Goal: Transaction & Acquisition: Purchase product/service

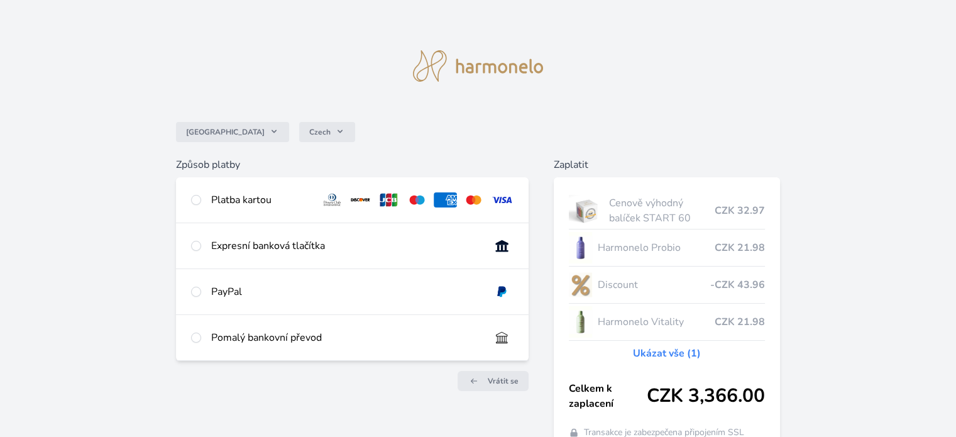
click at [233, 203] on div "Platba kartou" at bounding box center [260, 199] width 99 height 15
radio input "true"
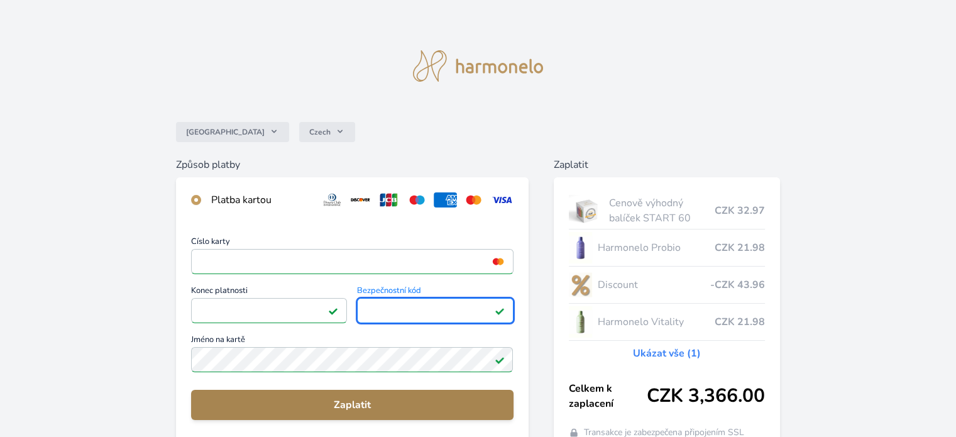
click at [326, 407] on span "Zaplatit" at bounding box center [352, 404] width 302 height 15
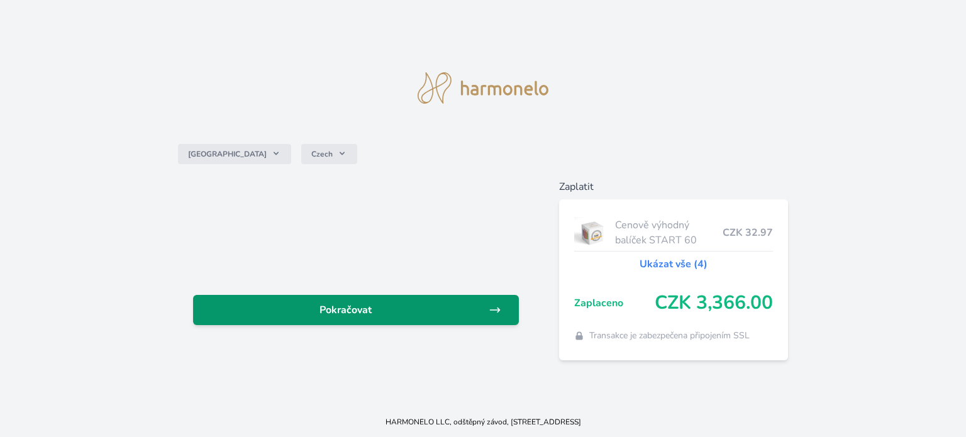
click at [346, 316] on span "Pokračovat" at bounding box center [345, 309] width 285 height 15
